Goal: Task Accomplishment & Management: Complete application form

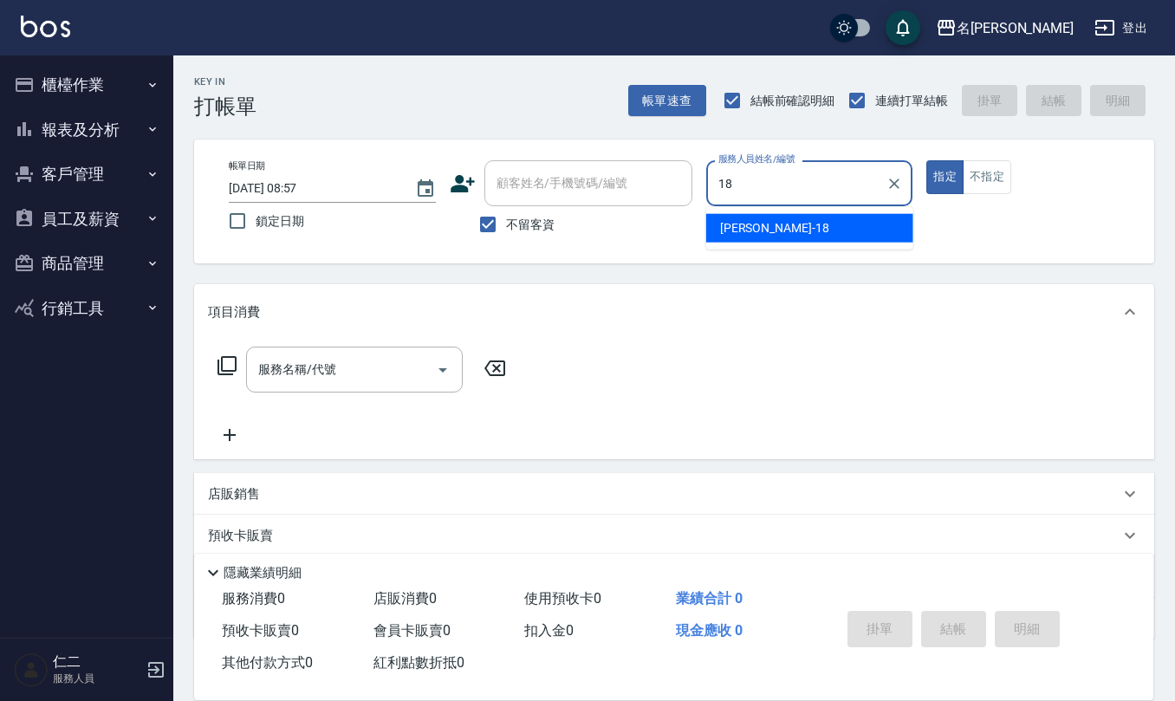
type input "[PERSON_NAME]-18"
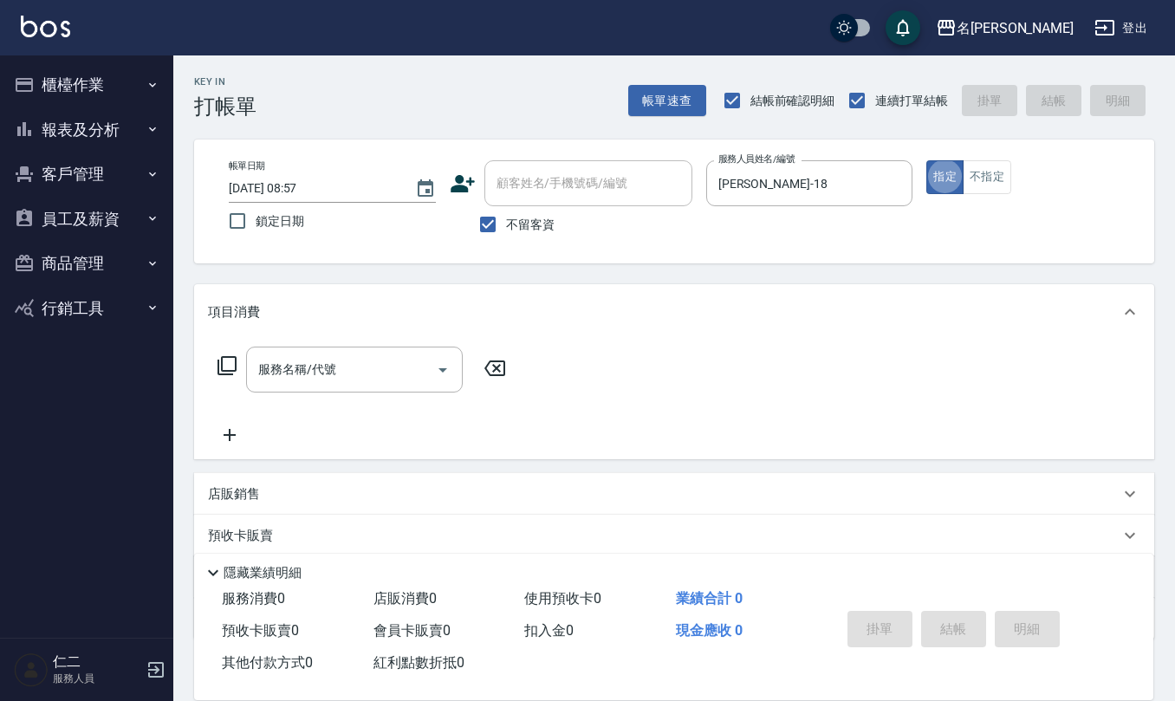
type button "true"
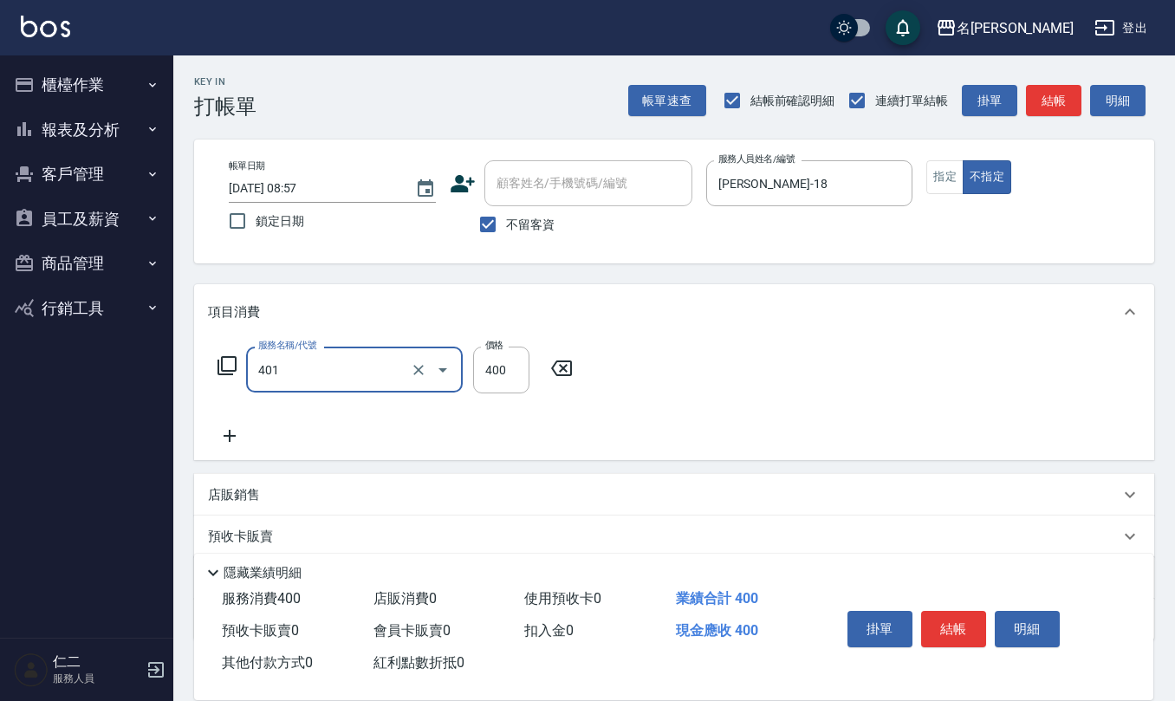
type input "剪髮(401)"
type input "200"
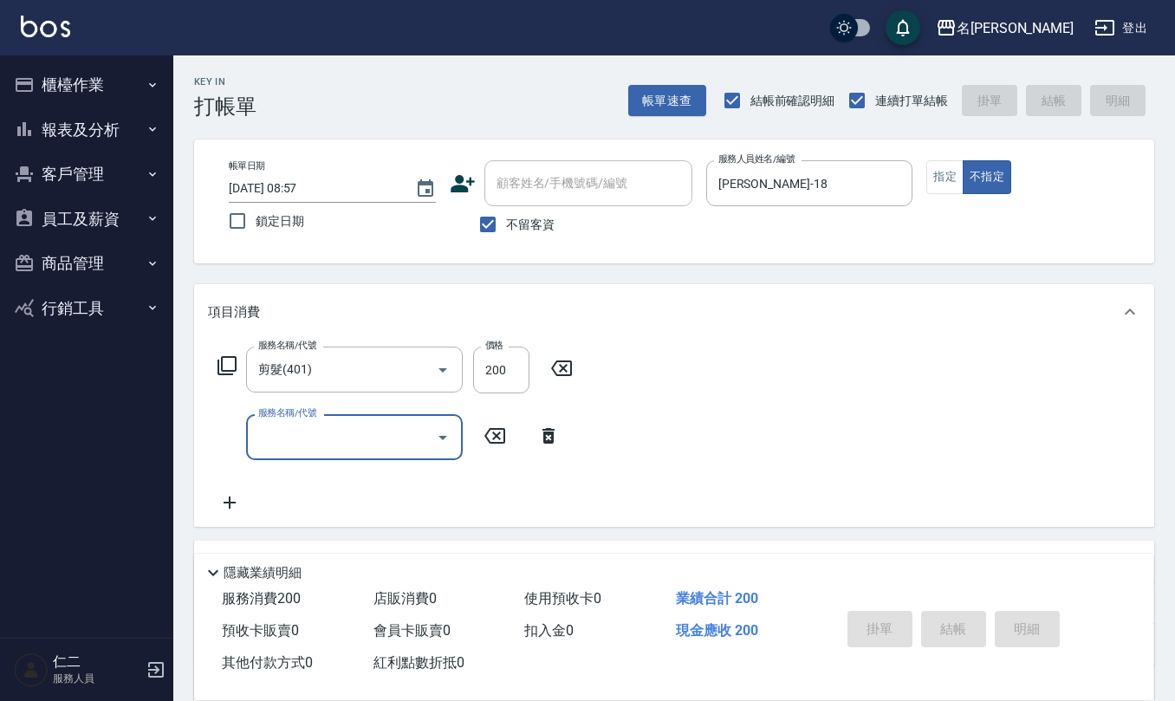
type input "[DATE] 11:59"
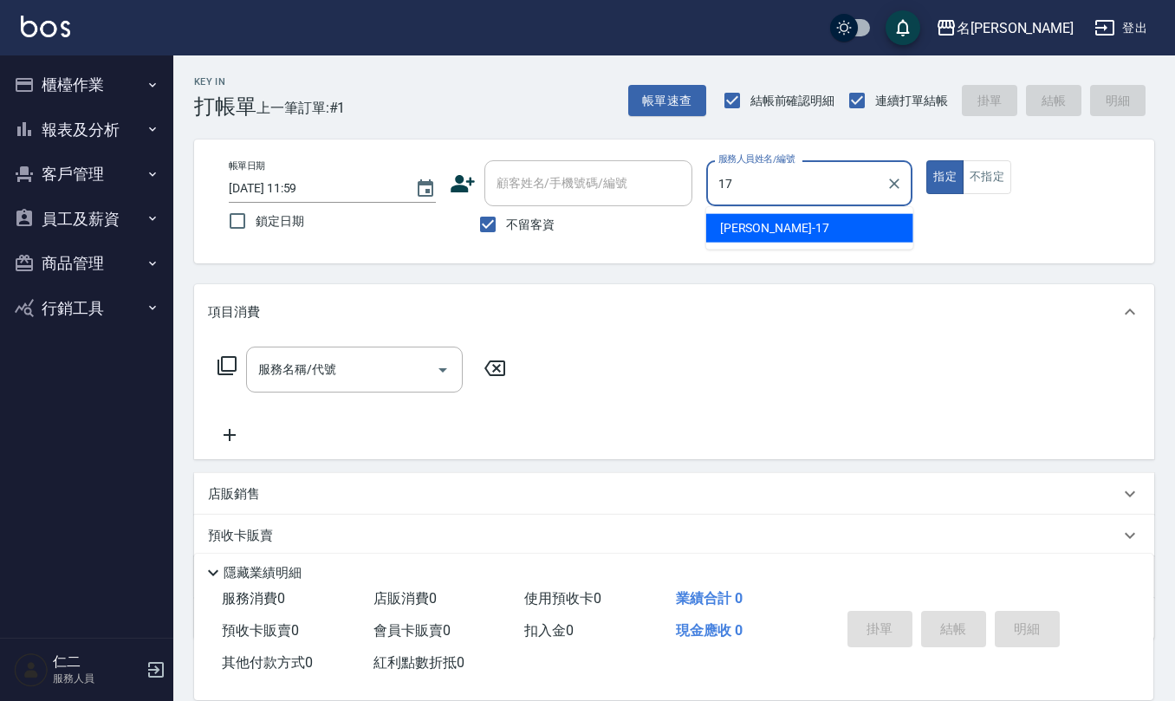
type input "[PERSON_NAME]-17"
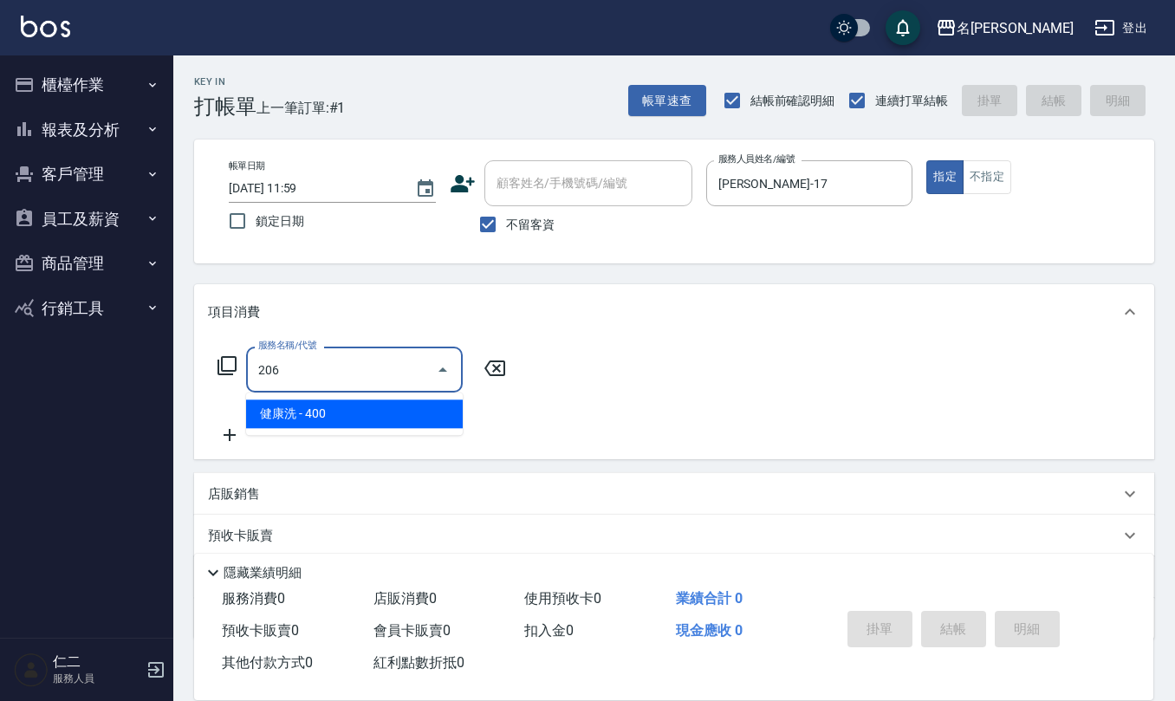
type input "健康洗(206)"
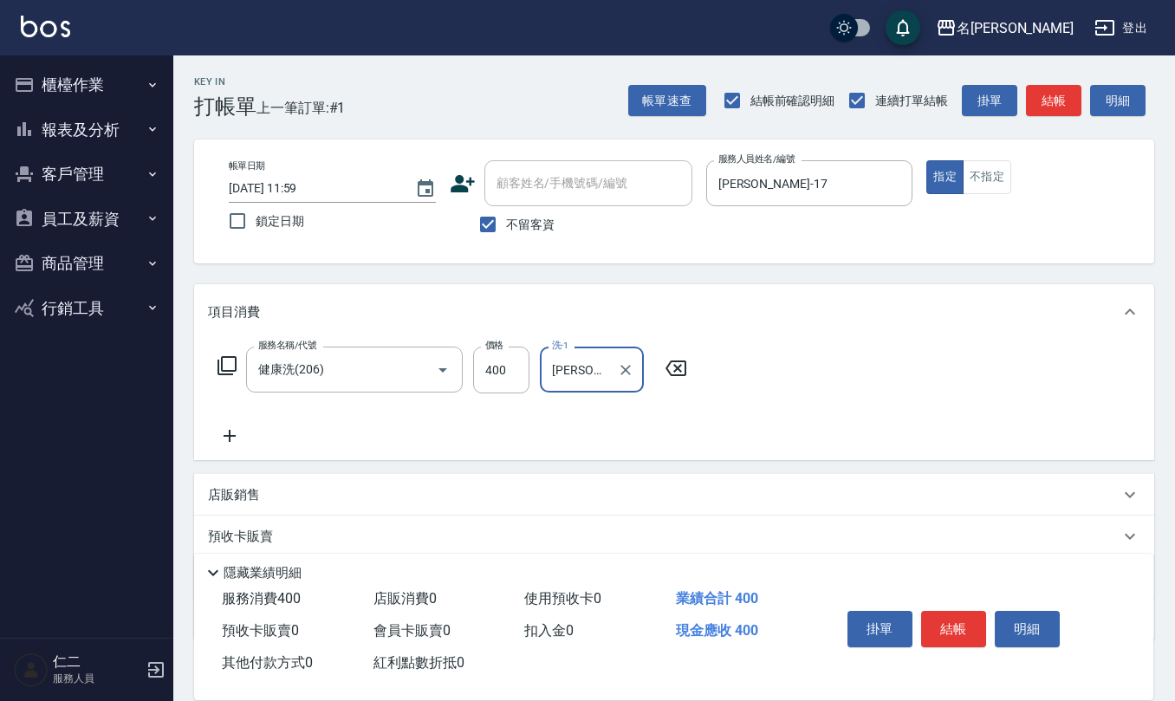
type input "[PERSON_NAME]5"
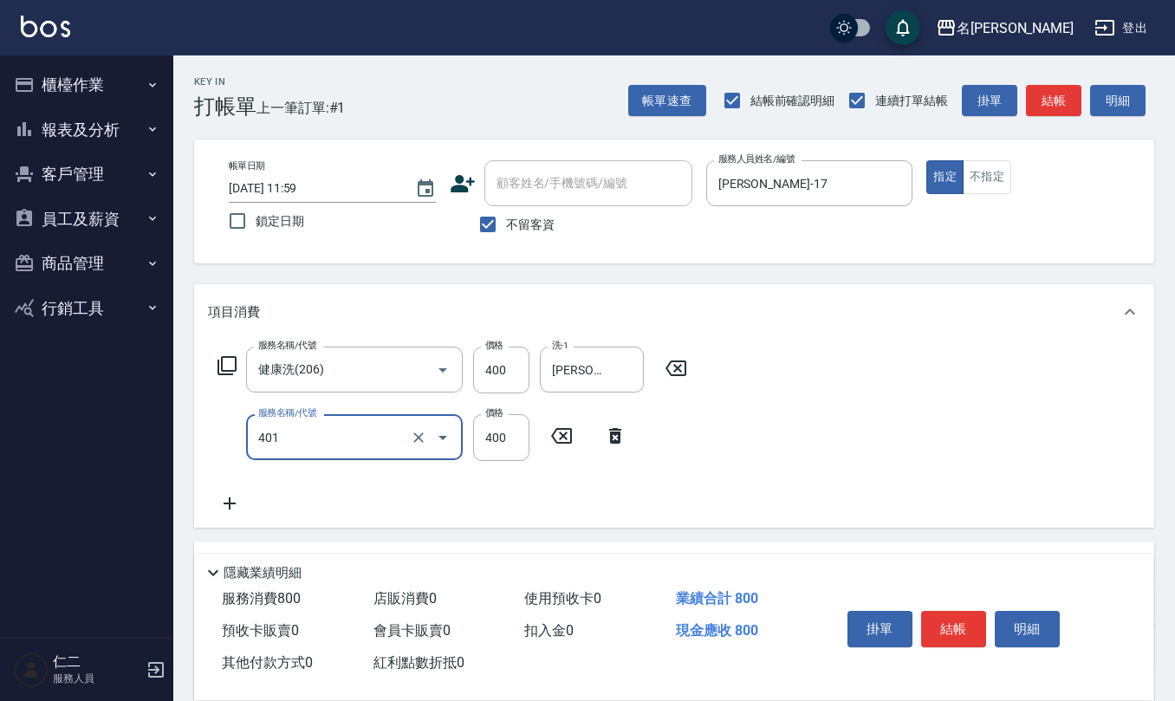
type input "剪髮(401)"
type input "450"
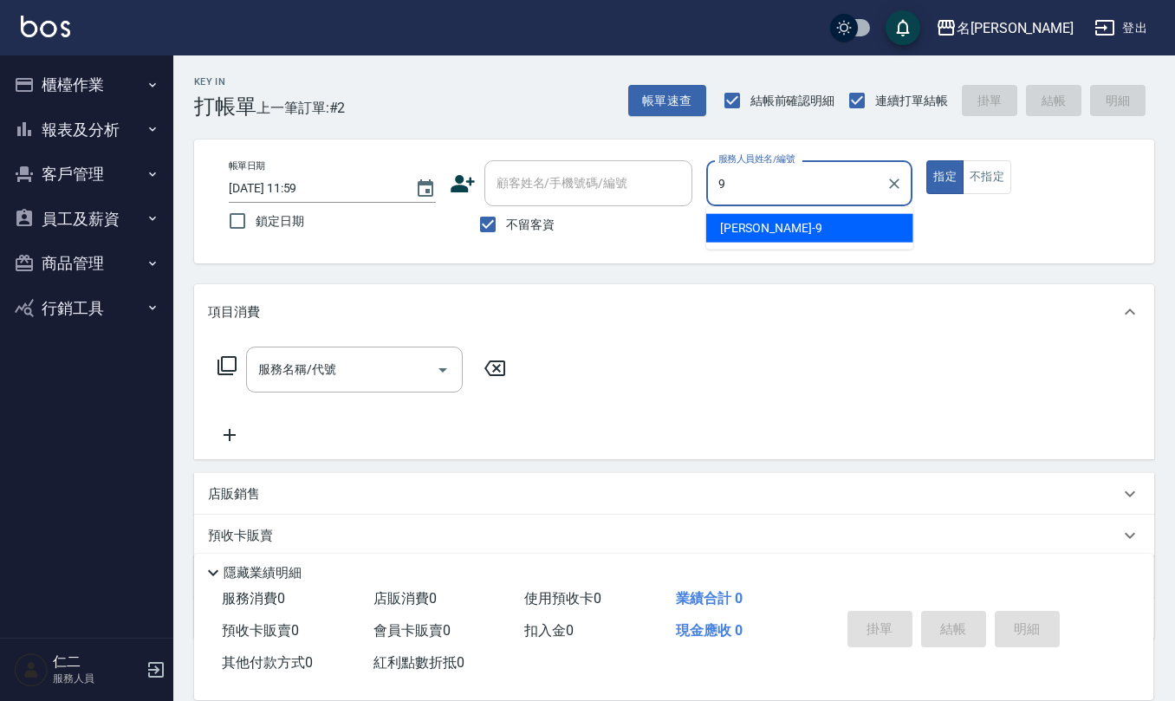
type input "[PERSON_NAME]-9"
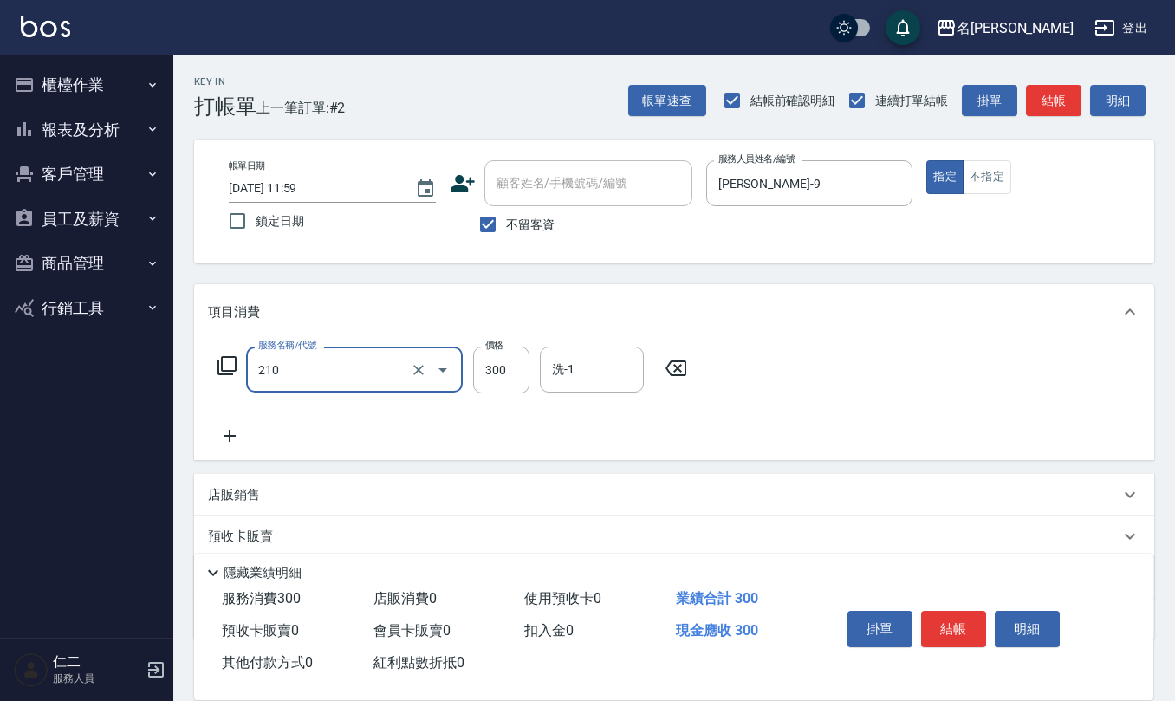
type input "[PERSON_NAME]洗髮精(210)"
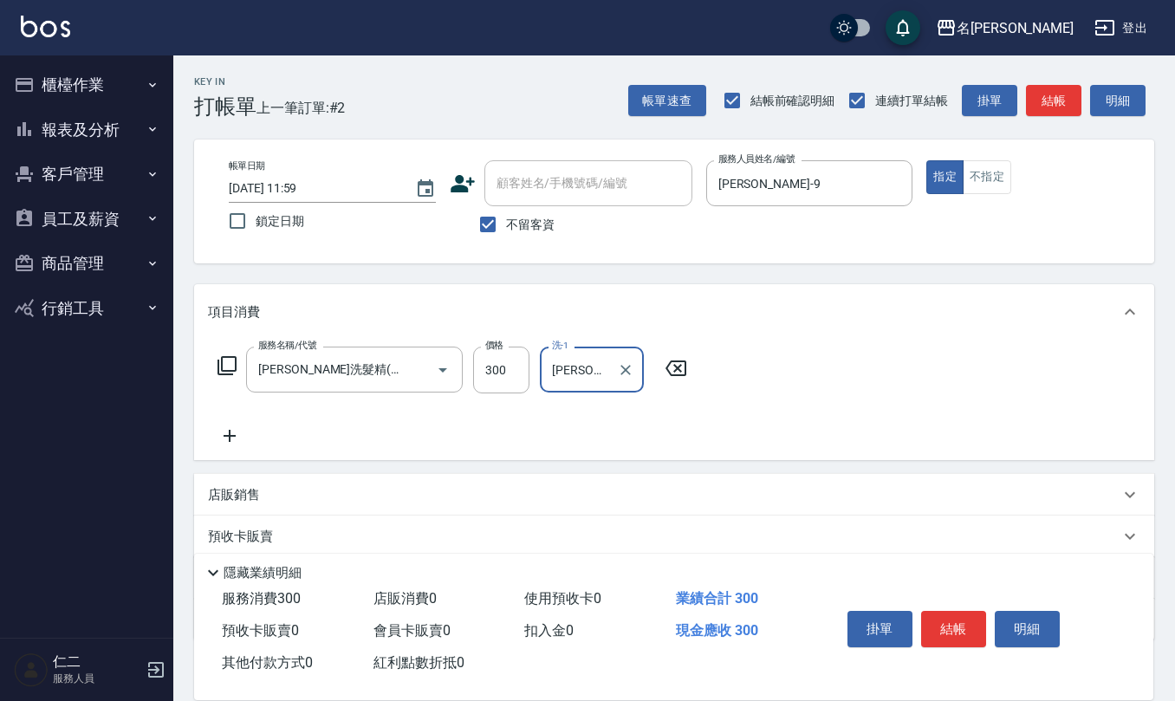
type input "[PERSON_NAME]-28"
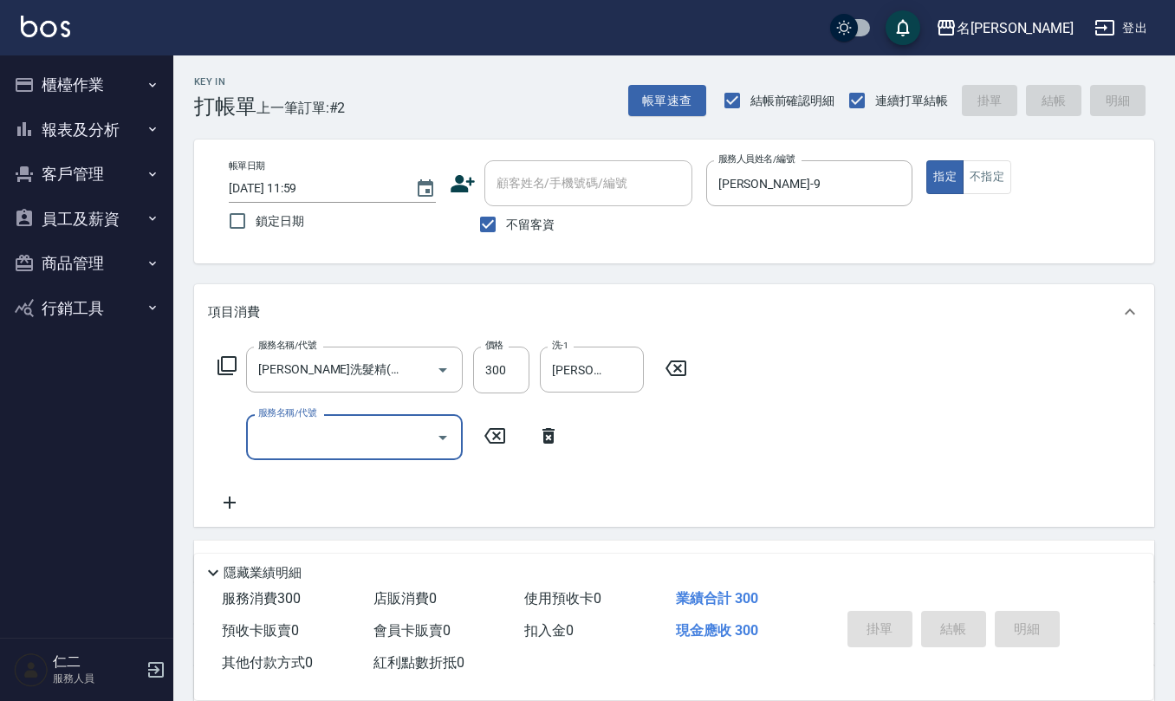
type input "[DATE] 12:00"
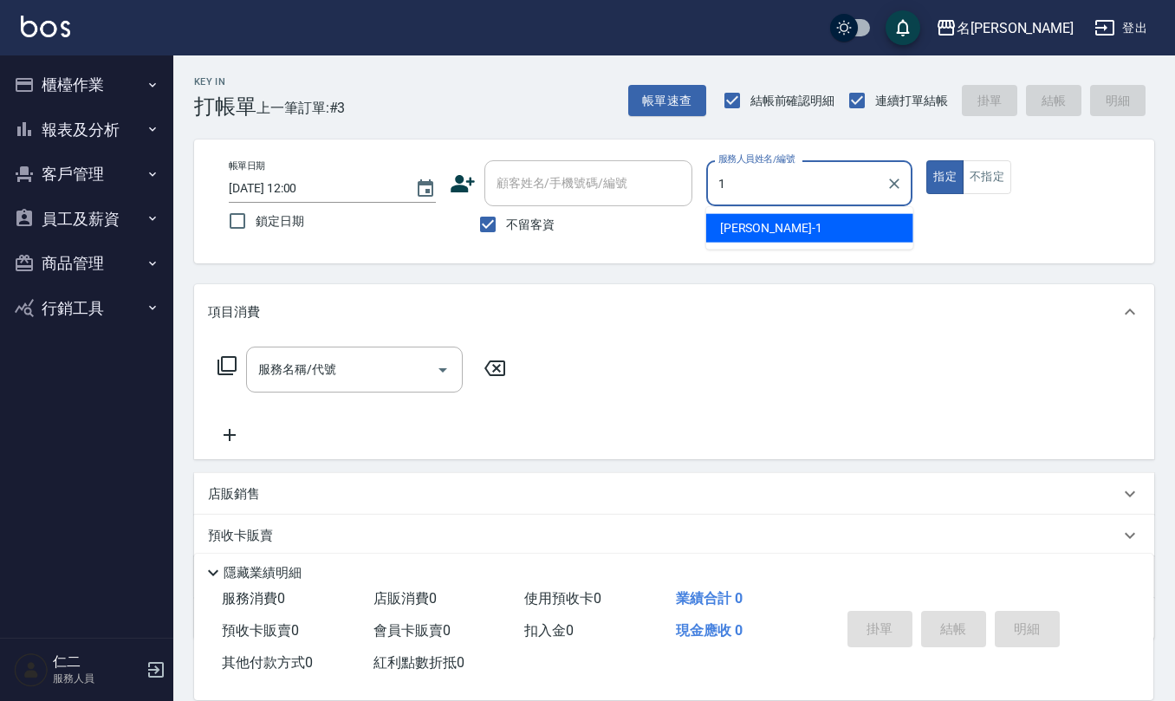
type input "[PERSON_NAME]1"
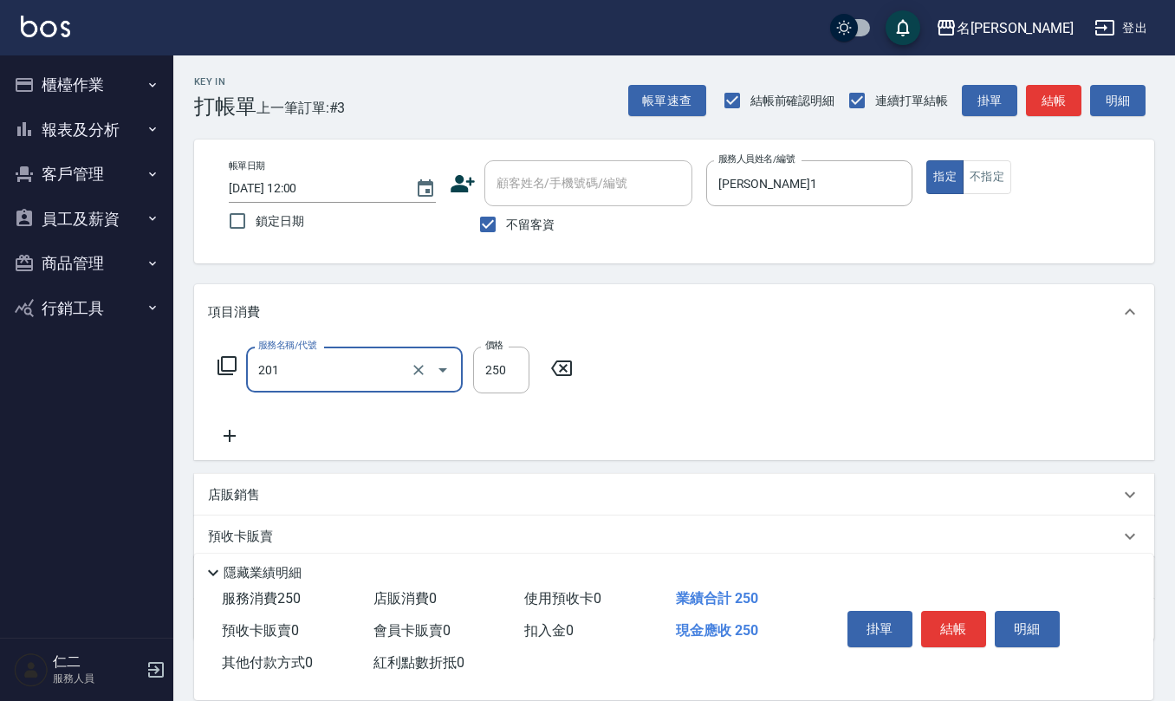
type input "洗髮(201)"
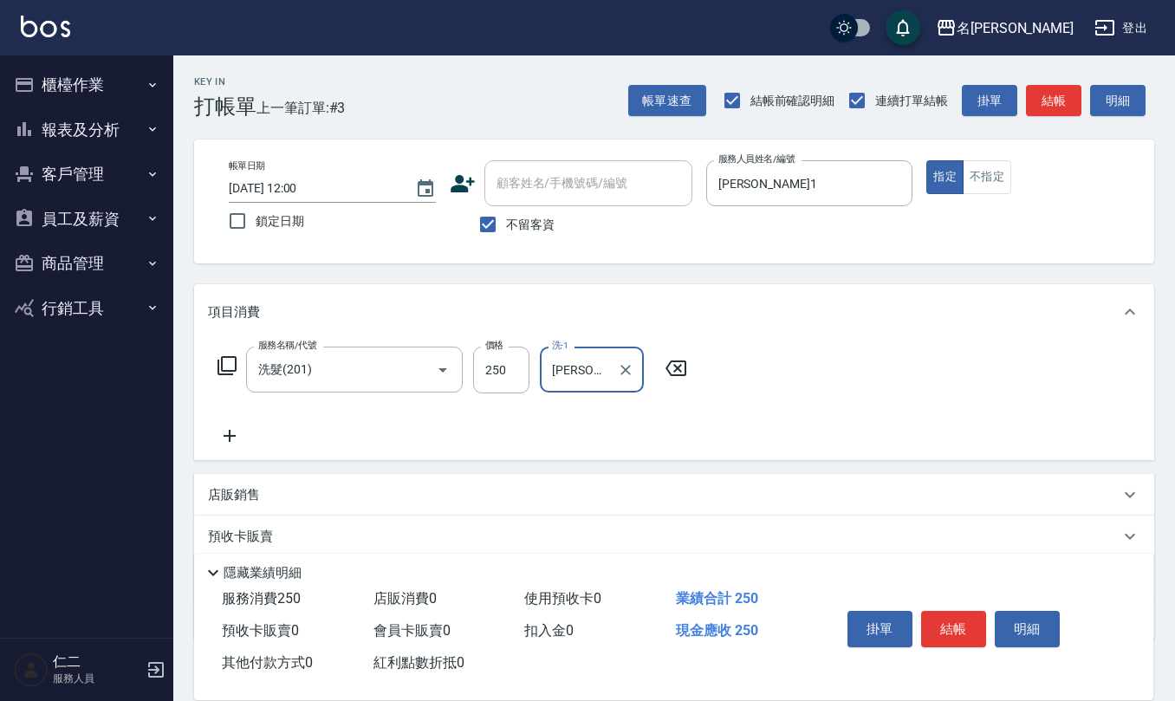
type input "[PERSON_NAME]-32"
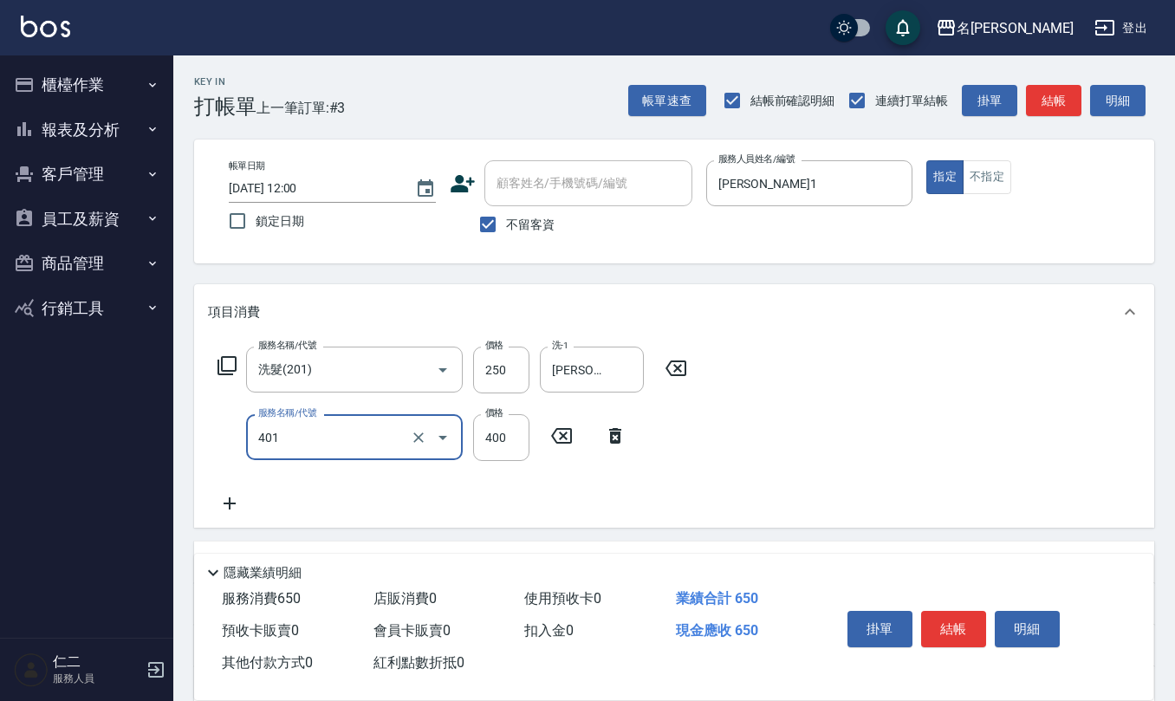
type input "剪髮(401)"
type input "405"
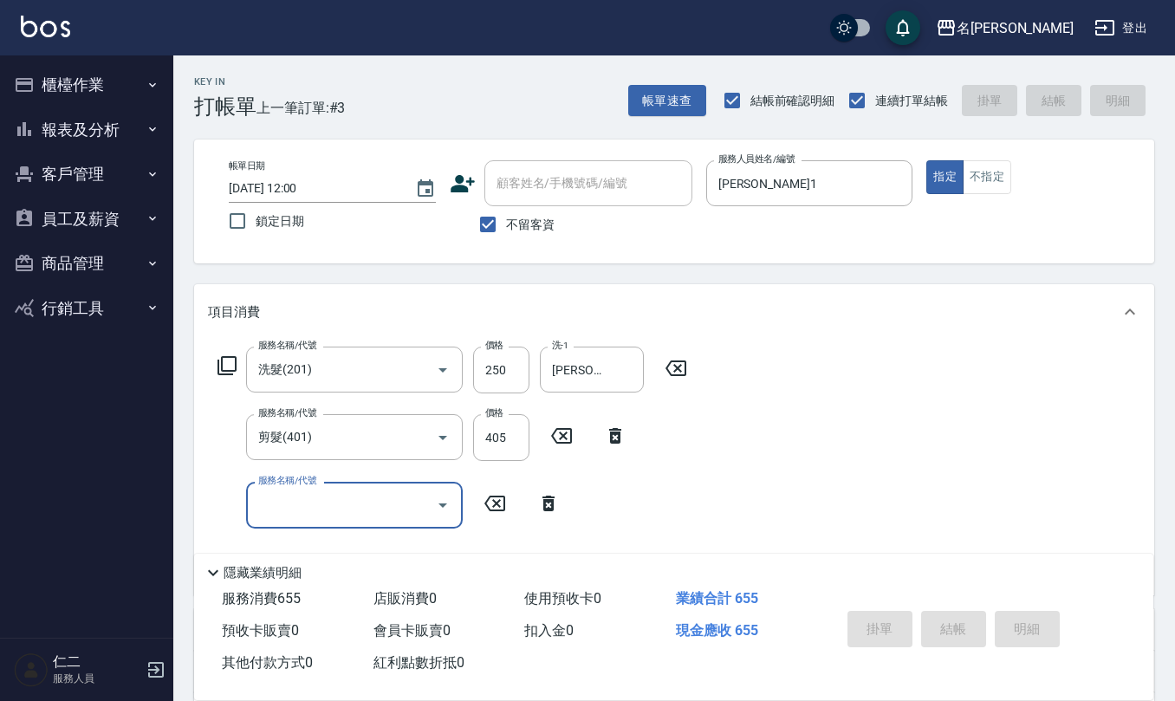
type input "[DATE] 12:06"
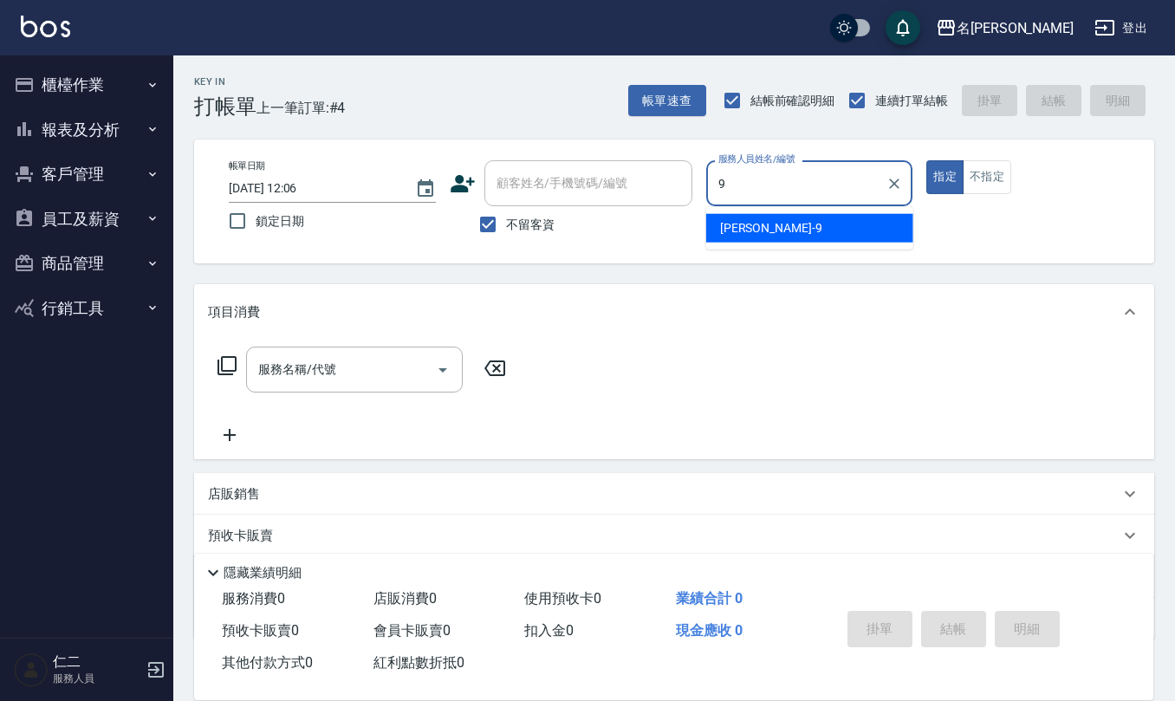
type input "[PERSON_NAME]-9"
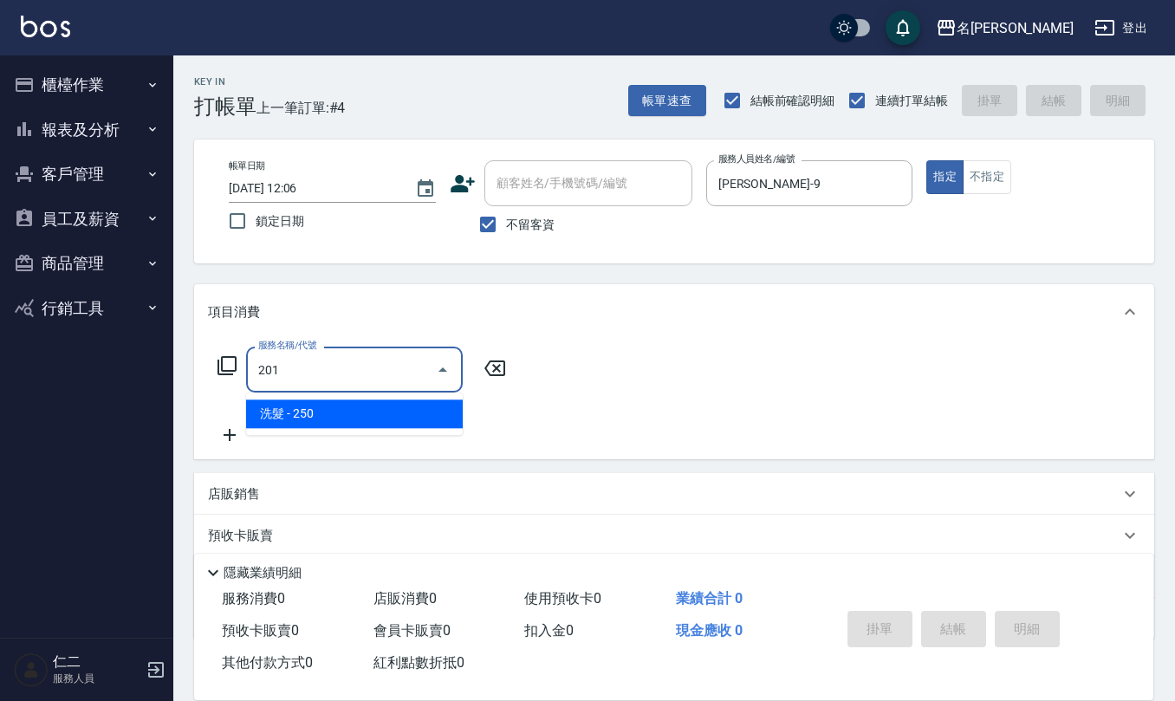
type input "洗髮(201)"
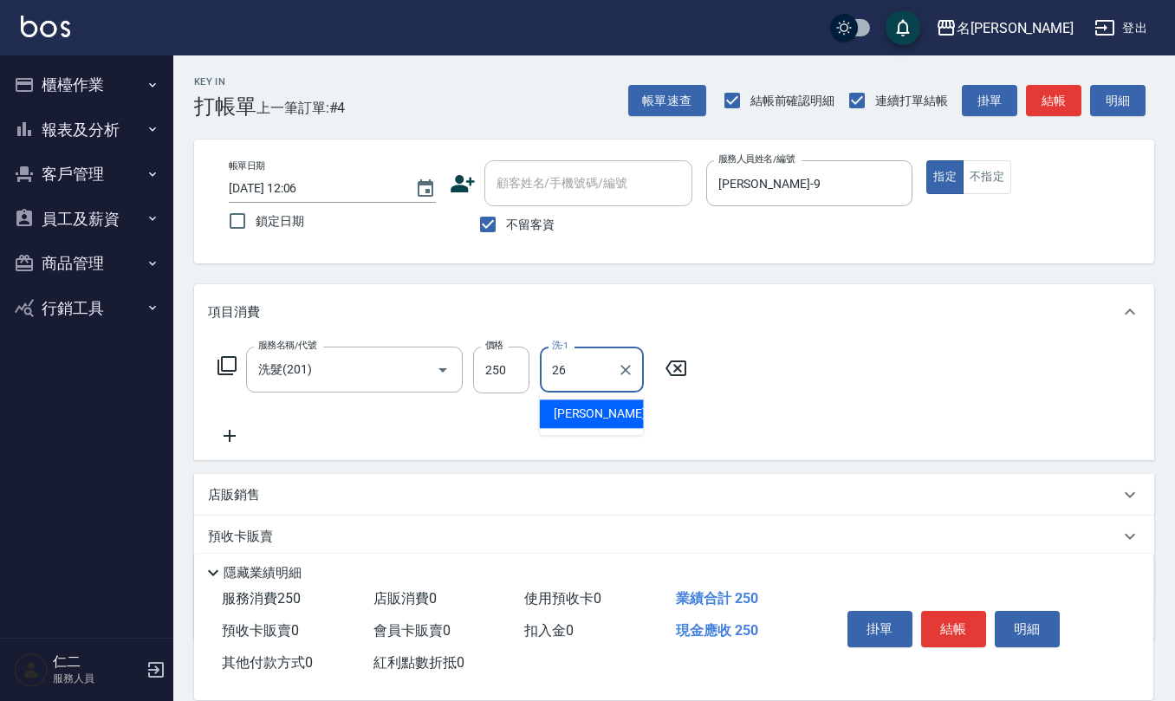
type input "[PERSON_NAME]-26"
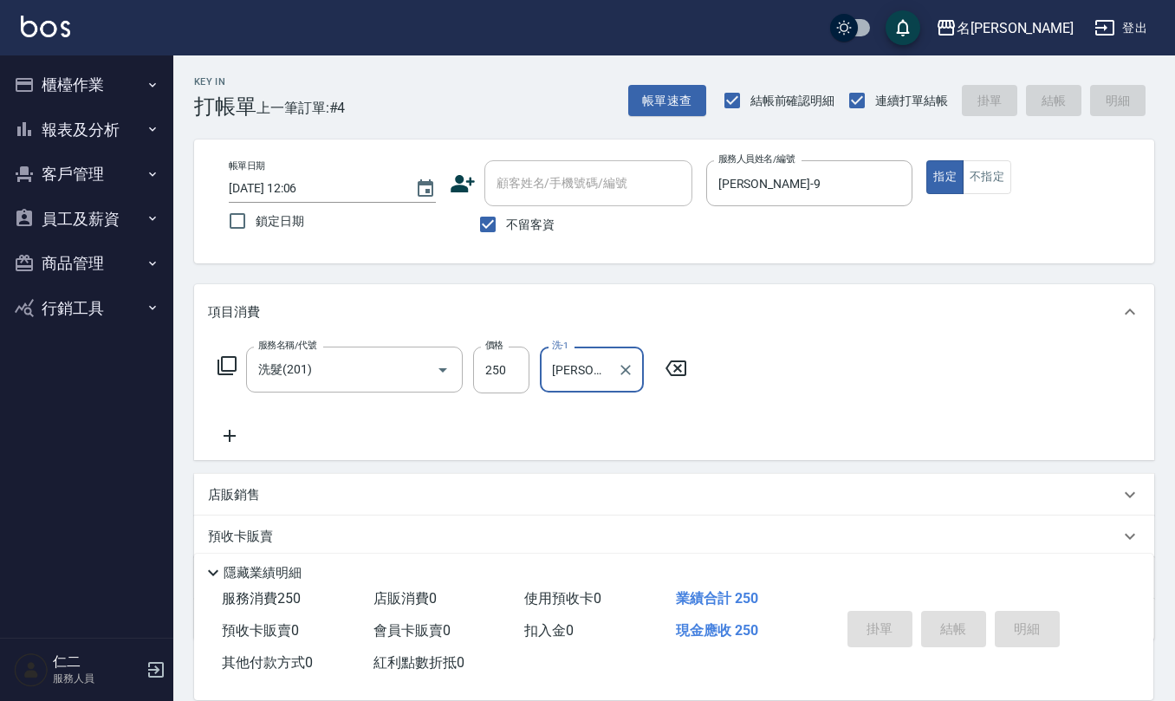
type input "[DATE] 12:14"
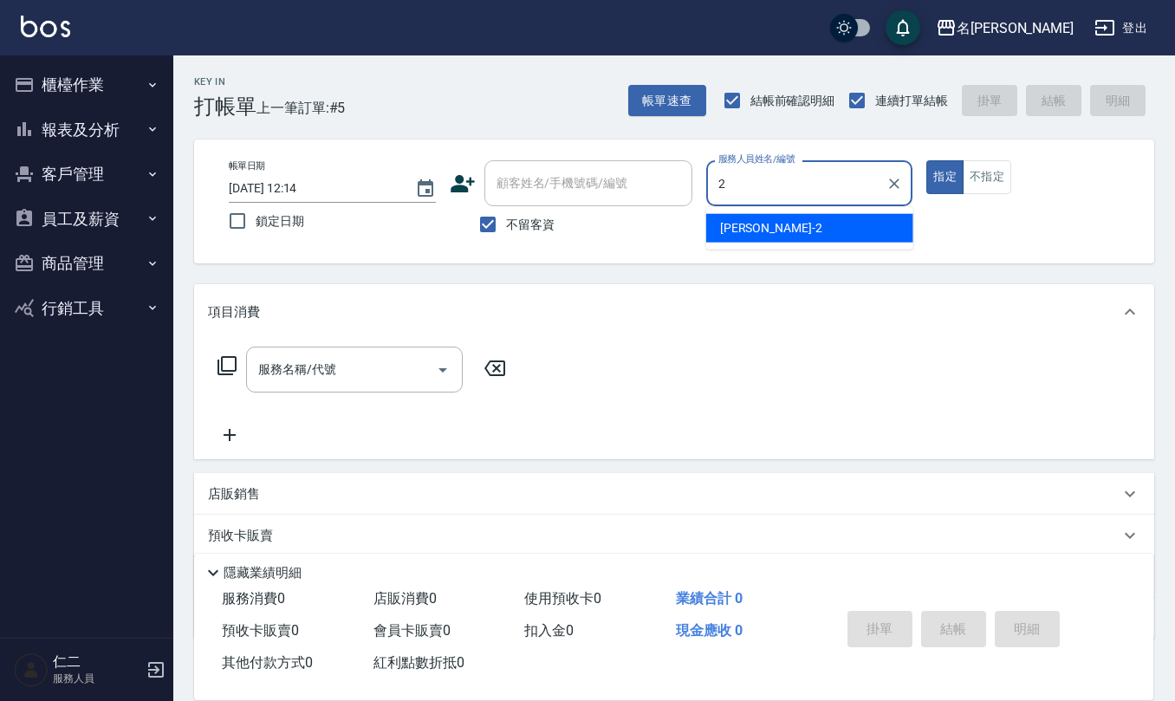
type input "[PERSON_NAME]-2"
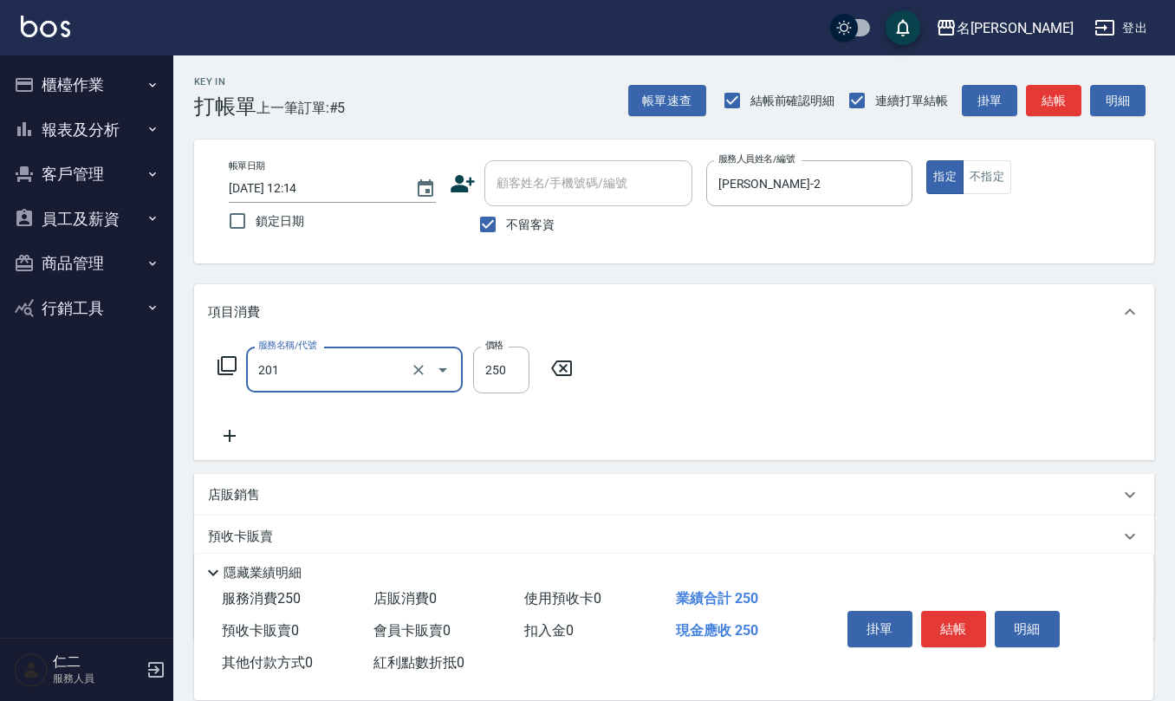
type input "洗髮(201)"
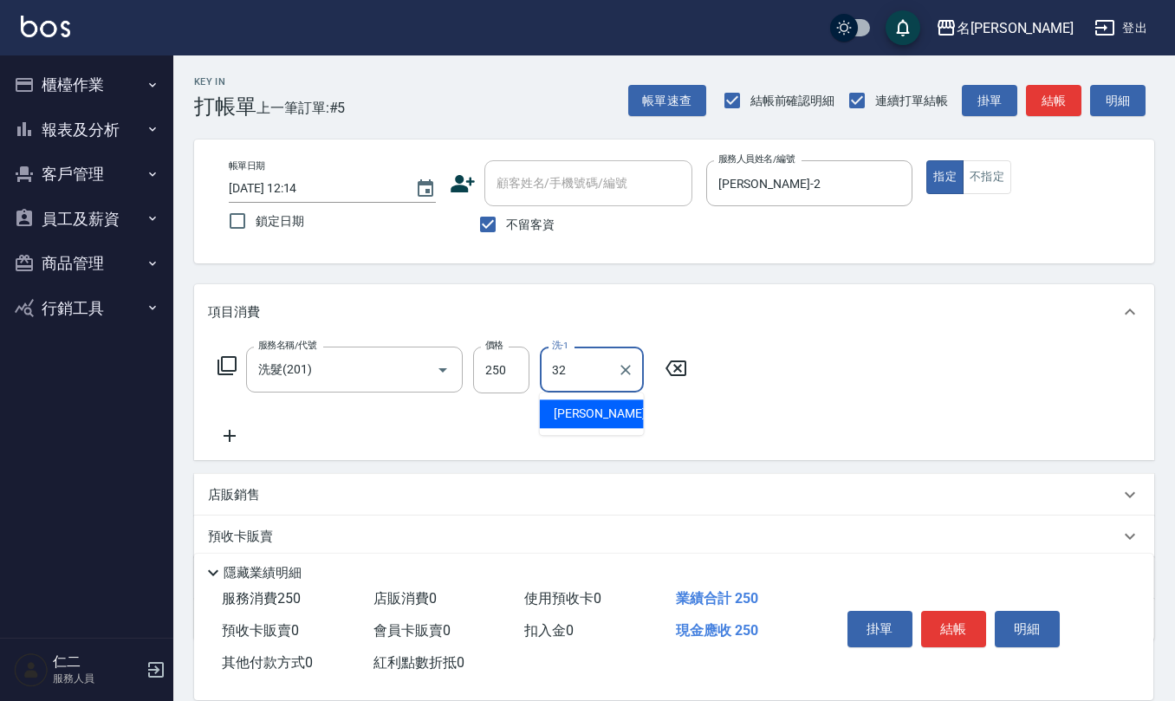
type input "[PERSON_NAME]-32"
